Goal: Navigation & Orientation: Find specific page/section

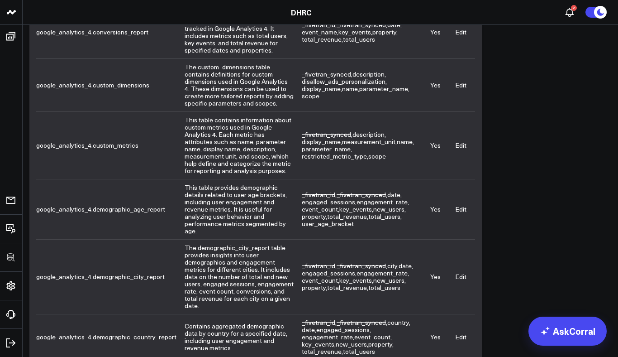
scroll to position [369, 0]
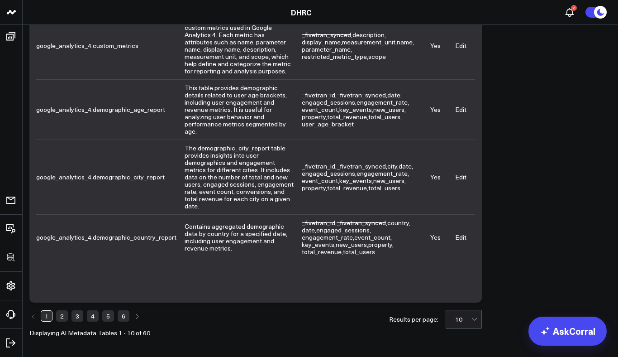
click at [124, 317] on link "6" at bounding box center [124, 315] width 12 height 11
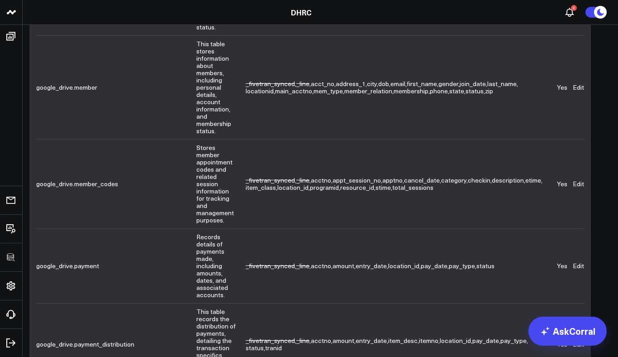
scroll to position [0, 0]
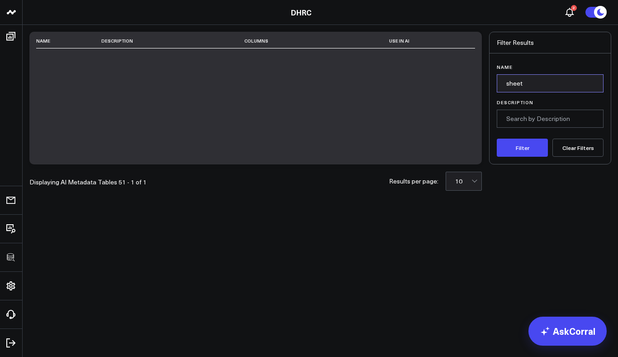
drag, startPoint x: 549, startPoint y: 85, endPoint x: 478, endPoint y: 84, distance: 71.5
click at [478, 85] on div "Name Description Columns Use in AI Displaying AI Metadata Tables 51 - 1 of 1 Re…" at bounding box center [320, 98] width 582 height 133
click at [497, 139] on button "Filter" at bounding box center [522, 148] width 51 height 18
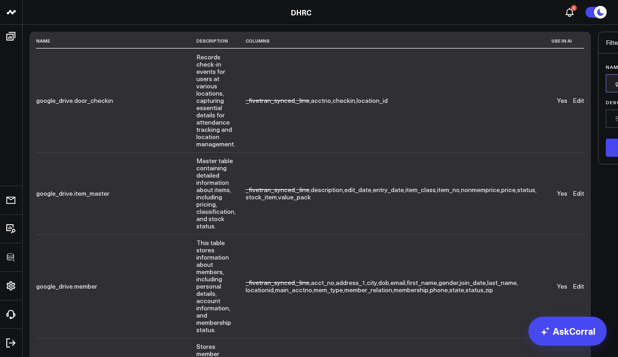
drag, startPoint x: 542, startPoint y: 84, endPoint x: 480, endPoint y: 82, distance: 62.0
type input "rate"
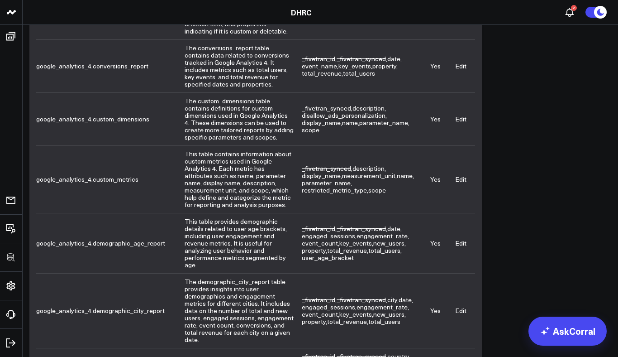
scroll to position [369, 0]
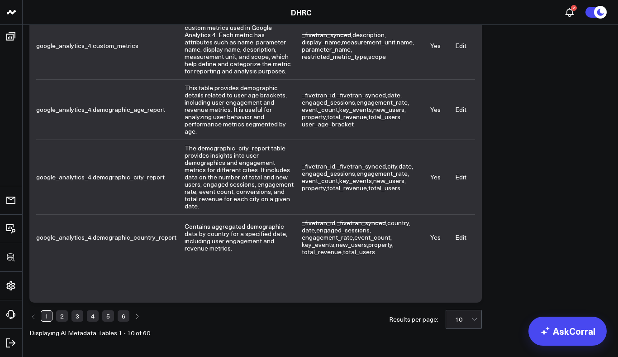
click at [124, 313] on link "6" at bounding box center [124, 315] width 12 height 11
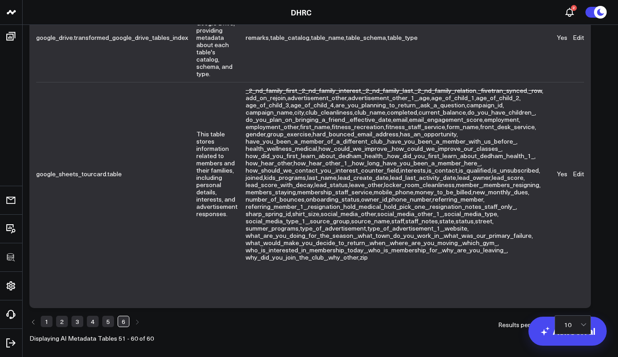
scroll to position [956, 0]
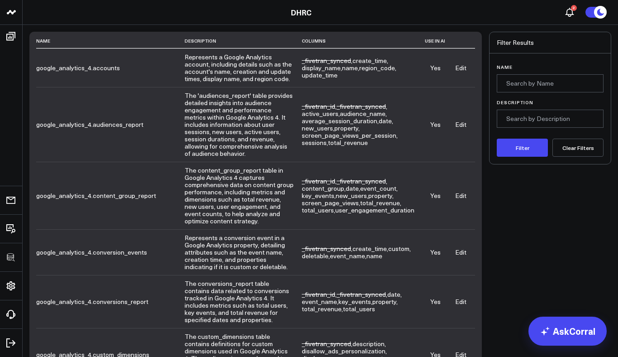
scroll to position [369, 0]
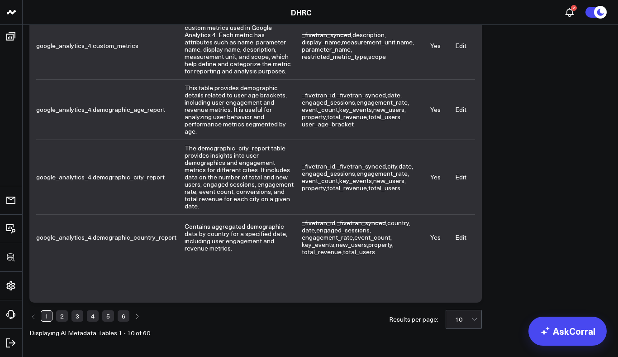
click at [121, 315] on link "6" at bounding box center [124, 315] width 12 height 11
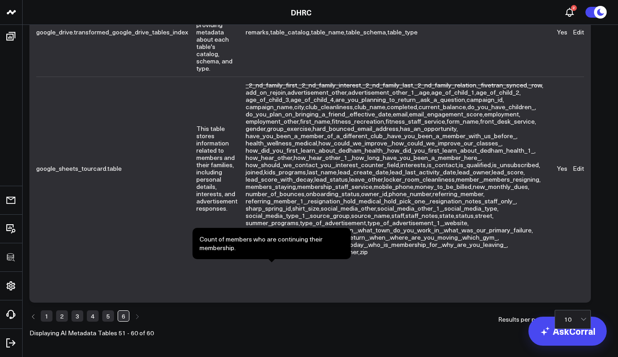
scroll to position [956, 0]
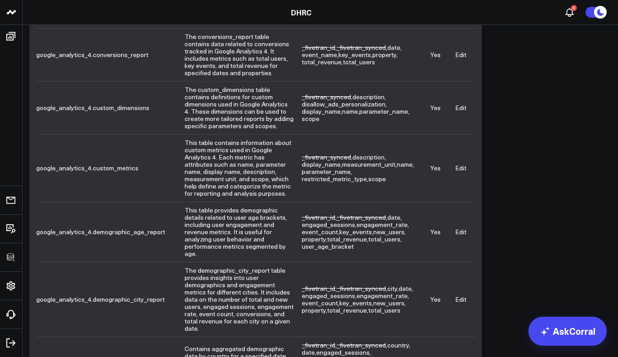
scroll to position [369, 0]
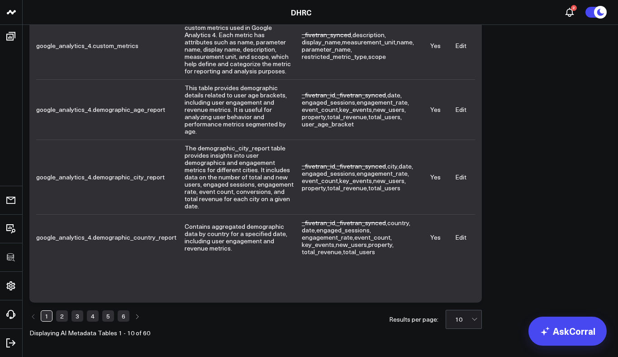
click at [123, 319] on link "6" at bounding box center [124, 315] width 12 height 11
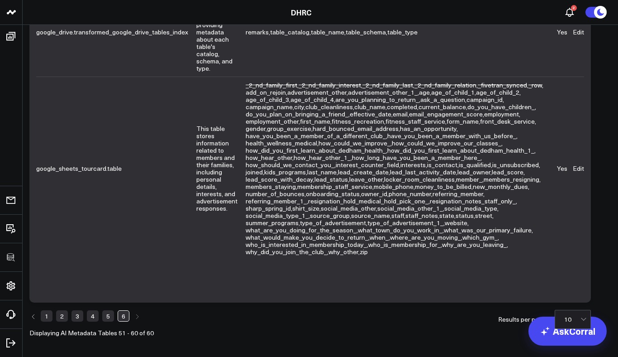
scroll to position [956, 0]
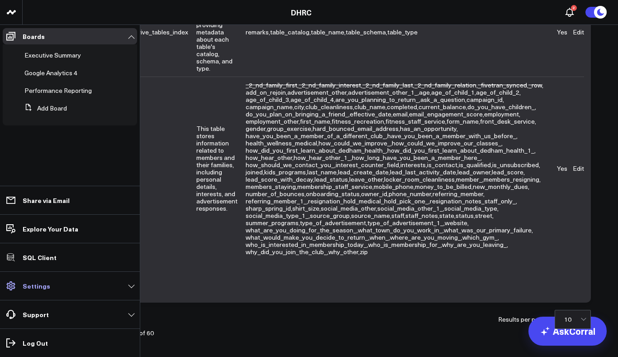
click at [41, 284] on p "Settings" at bounding box center [37, 285] width 28 height 7
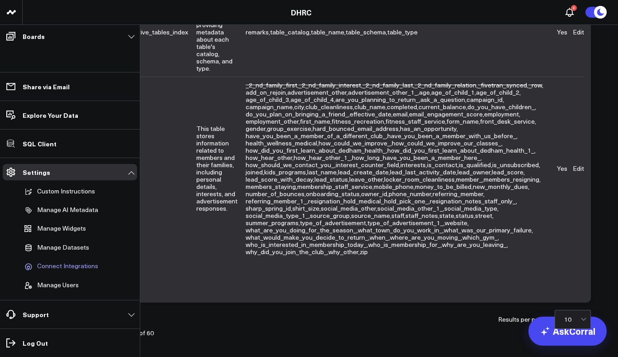
click at [54, 269] on span "Connect Integrations" at bounding box center [67, 266] width 61 height 8
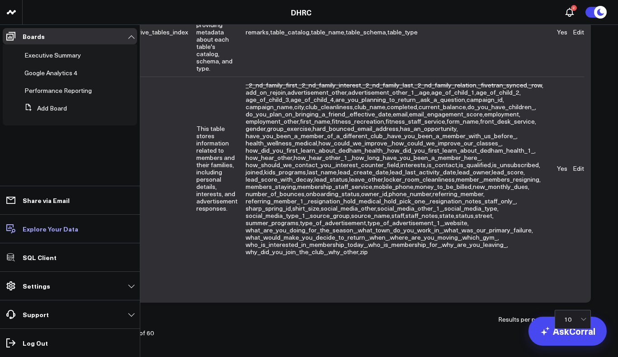
click at [57, 229] on p "Explore Your Data" at bounding box center [51, 228] width 56 height 7
click at [64, 288] on link "Settings" at bounding box center [70, 285] width 134 height 16
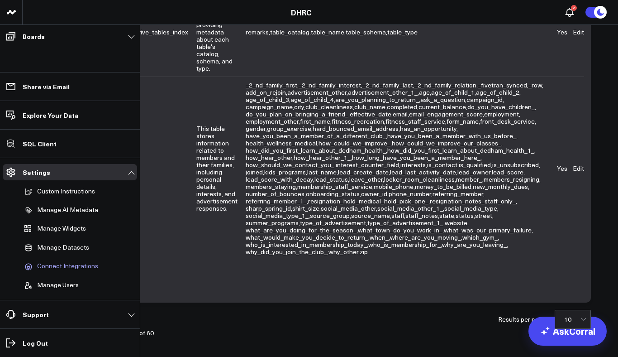
click at [68, 265] on span "Connect Integrations" at bounding box center [67, 266] width 61 height 8
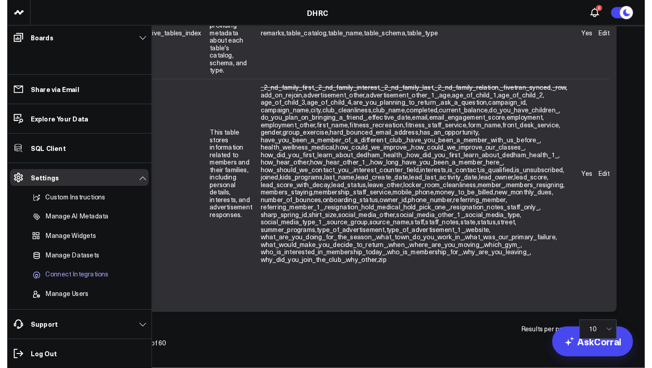
scroll to position [843, 0]
